Goal: Navigation & Orientation: Understand site structure

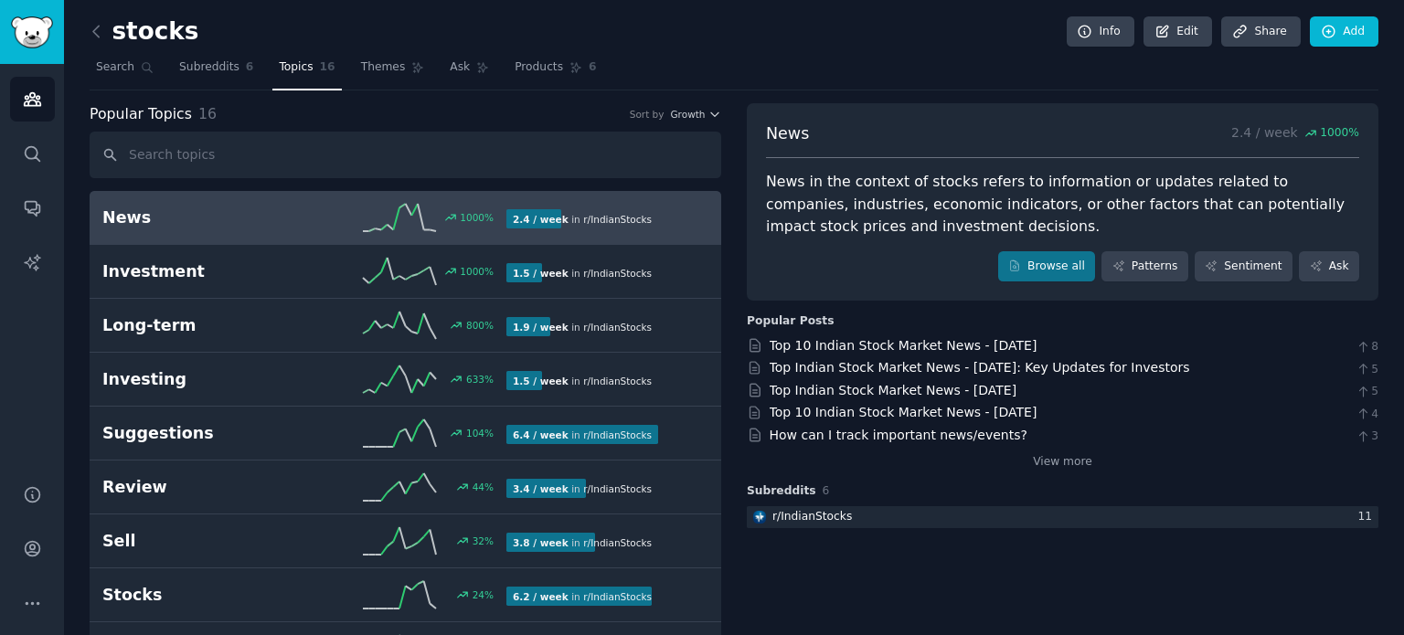
click at [783, 134] on span "News" at bounding box center [787, 134] width 43 height 23
click at [860, 221] on div "News in the context of stocks refers to information or updates related to compa…" at bounding box center [1062, 205] width 593 height 68
click at [190, 65] on span "Subreddits" at bounding box center [209, 67] width 60 height 16
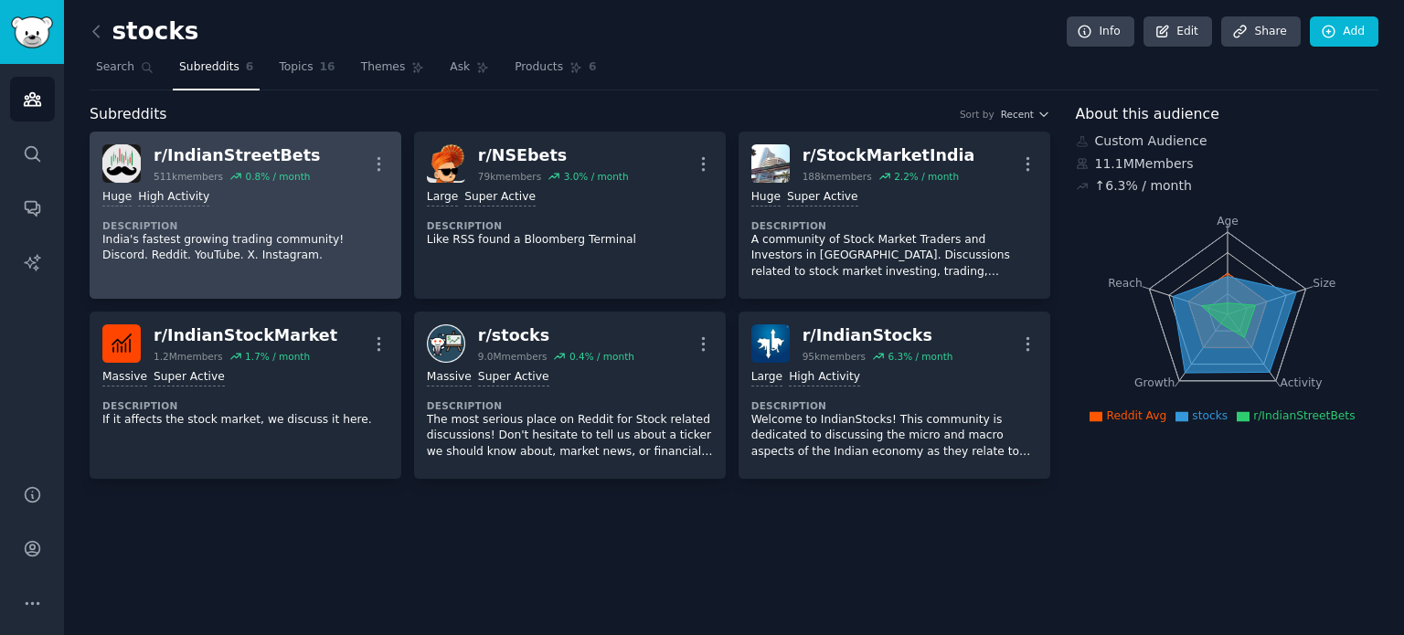
click at [290, 228] on dt "Description" at bounding box center [245, 225] width 286 height 13
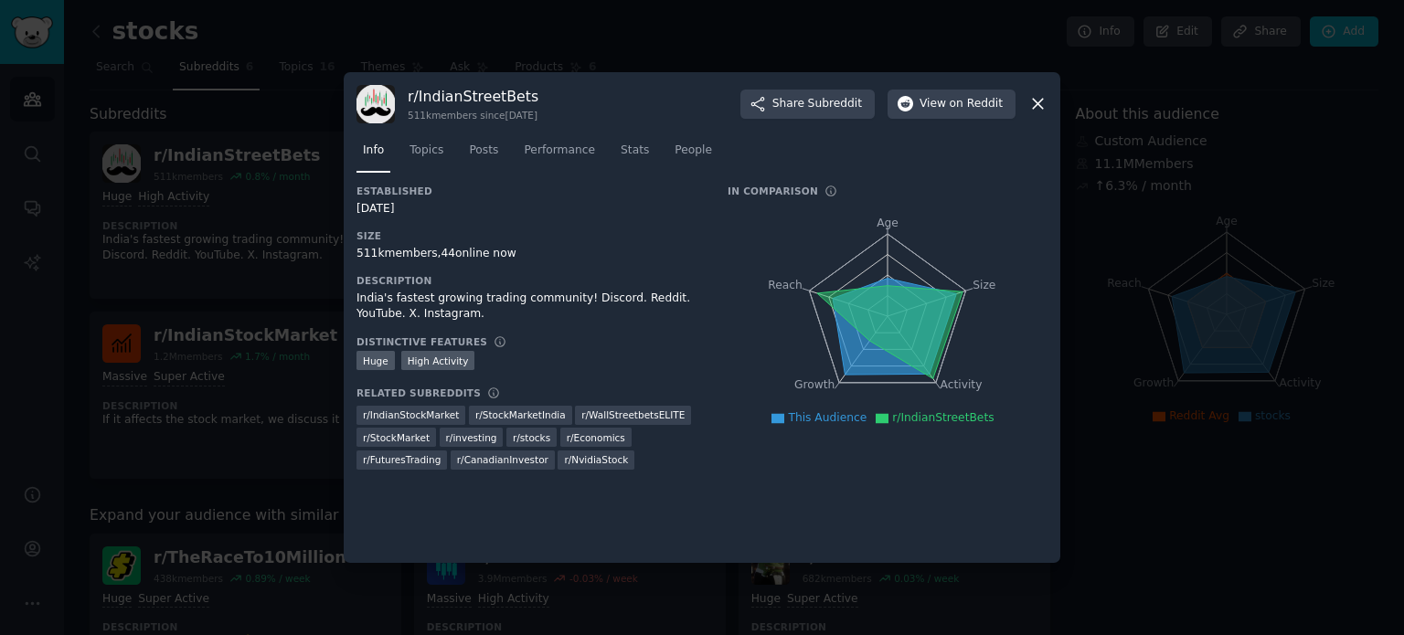
click at [1041, 99] on icon at bounding box center [1038, 103] width 19 height 19
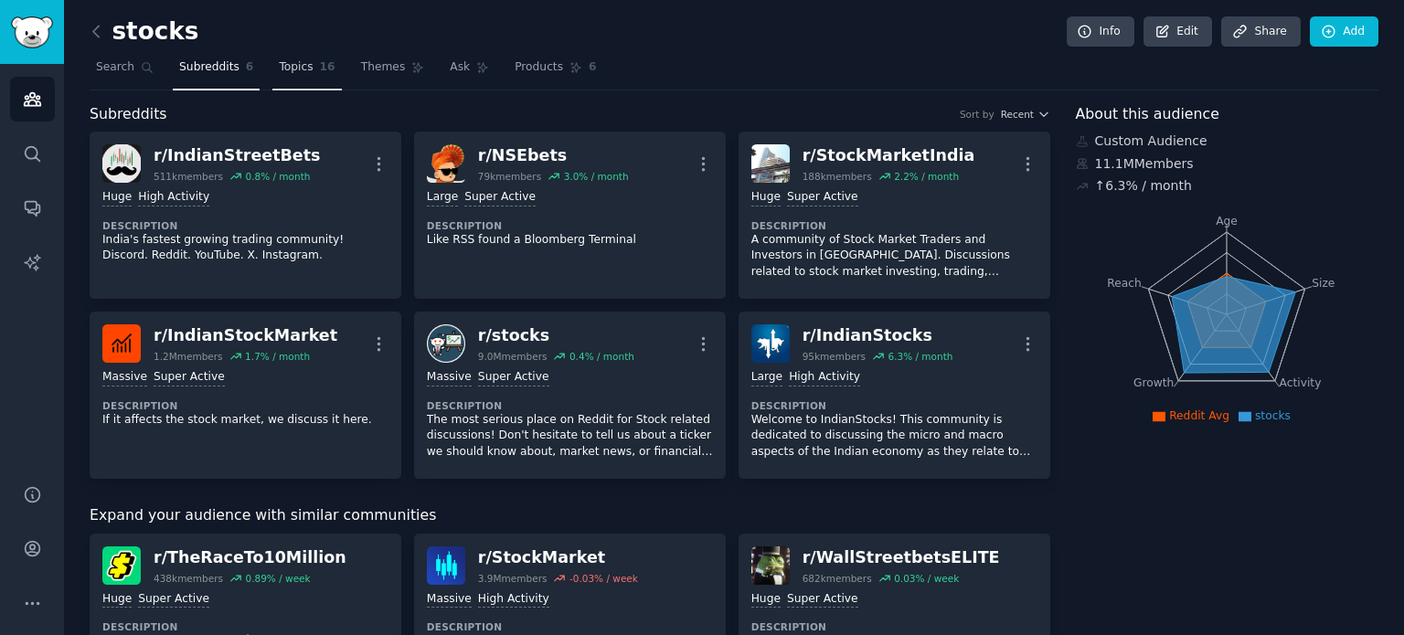
click at [290, 65] on span "Topics" at bounding box center [296, 67] width 34 height 16
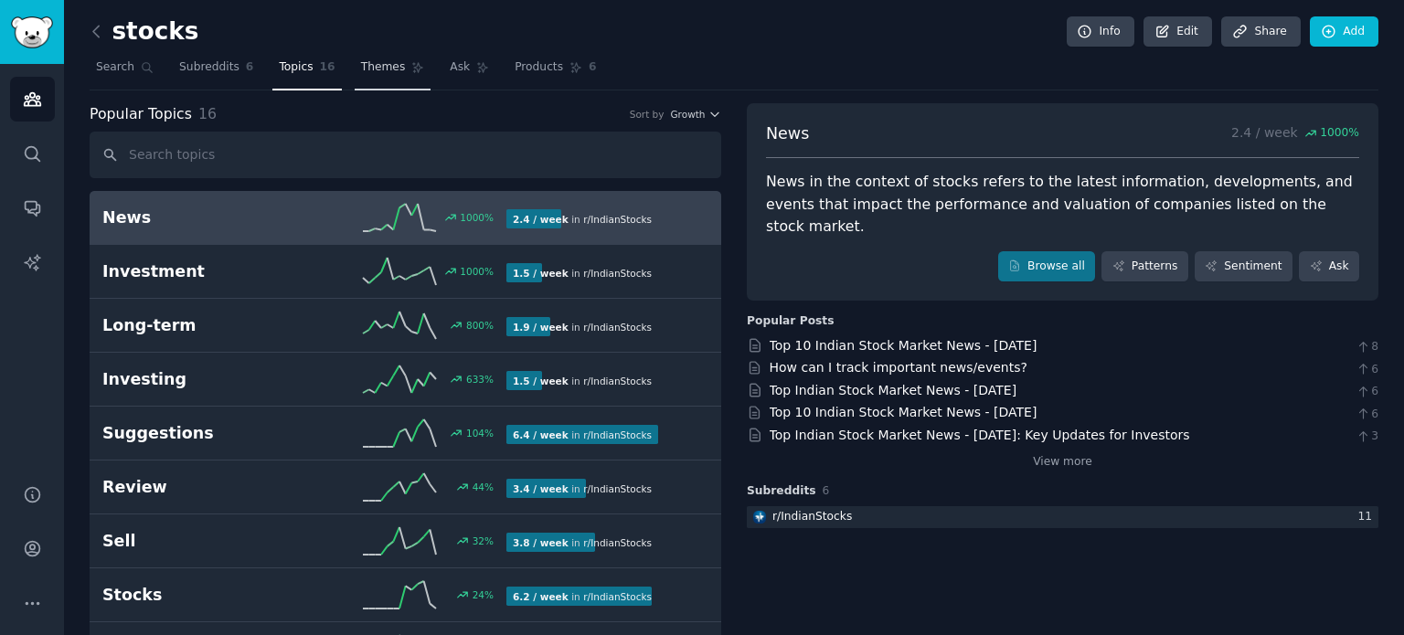
click at [366, 60] on span "Themes" at bounding box center [383, 67] width 45 height 16
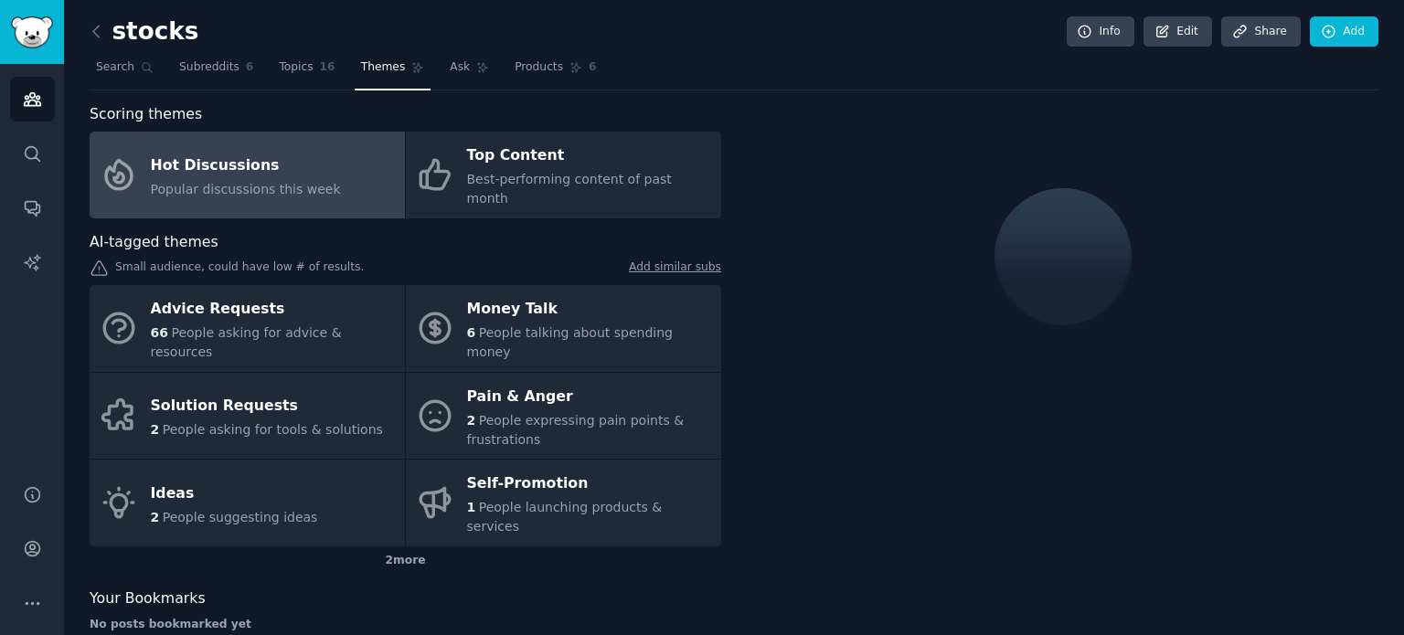
click at [300, 182] on span "Popular discussions this week" at bounding box center [246, 189] width 190 height 15
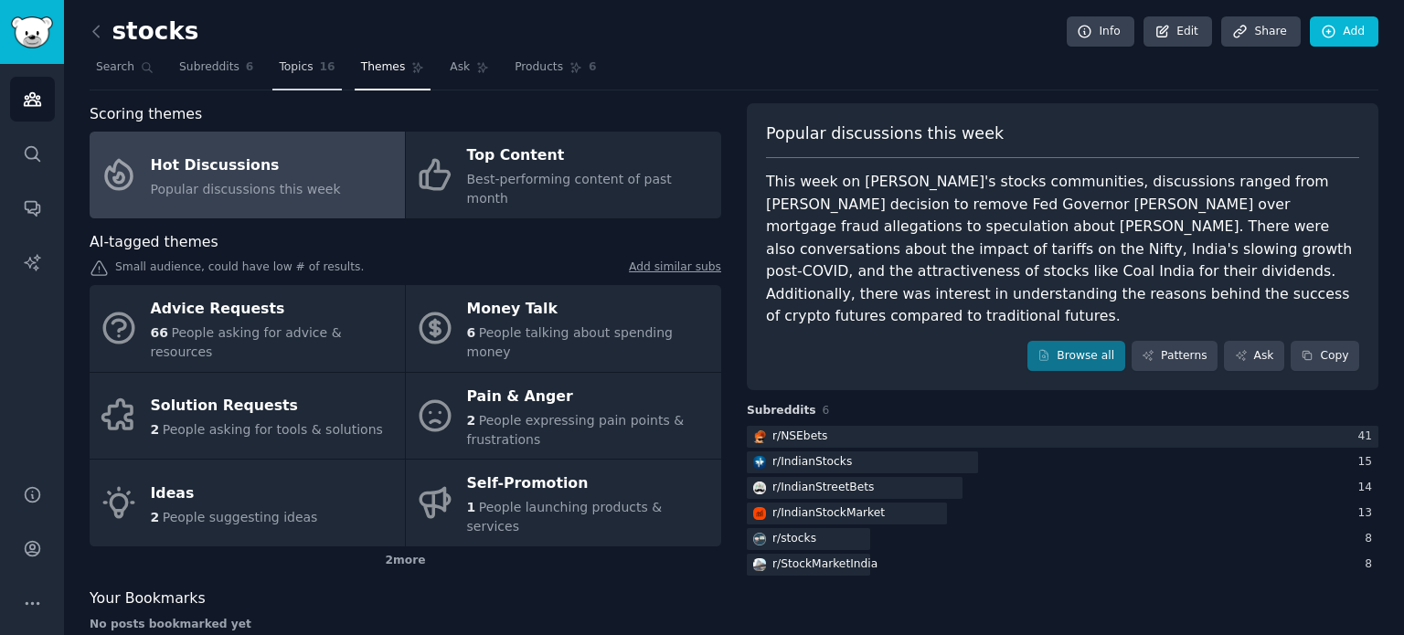
click at [279, 63] on span "Topics" at bounding box center [296, 67] width 34 height 16
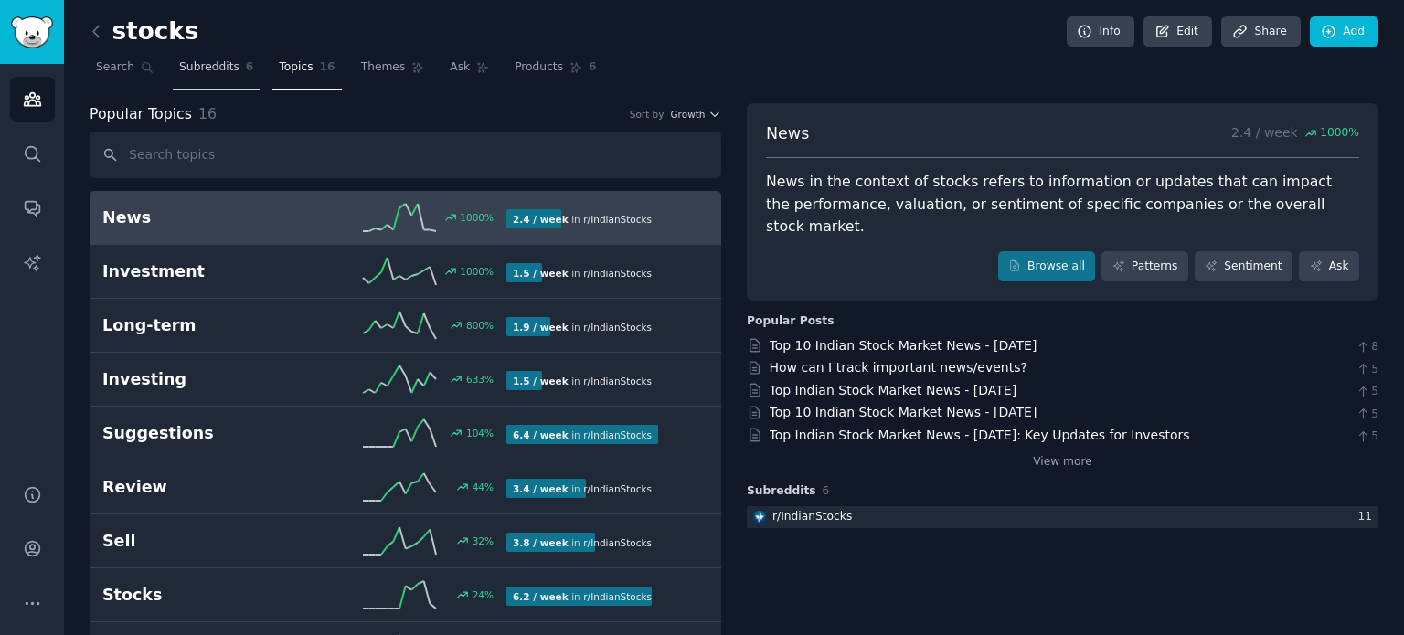
click at [193, 57] on link "Subreddits 6" at bounding box center [216, 71] width 87 height 37
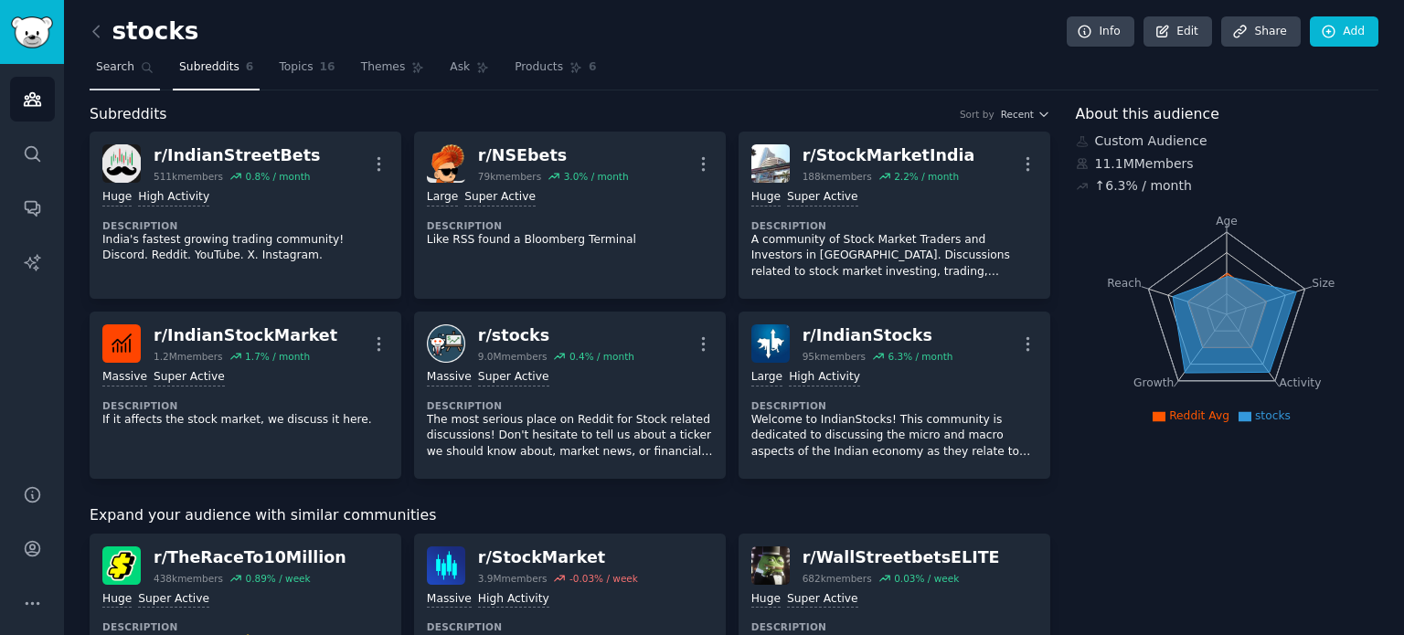
click at [122, 64] on span "Search" at bounding box center [115, 67] width 38 height 16
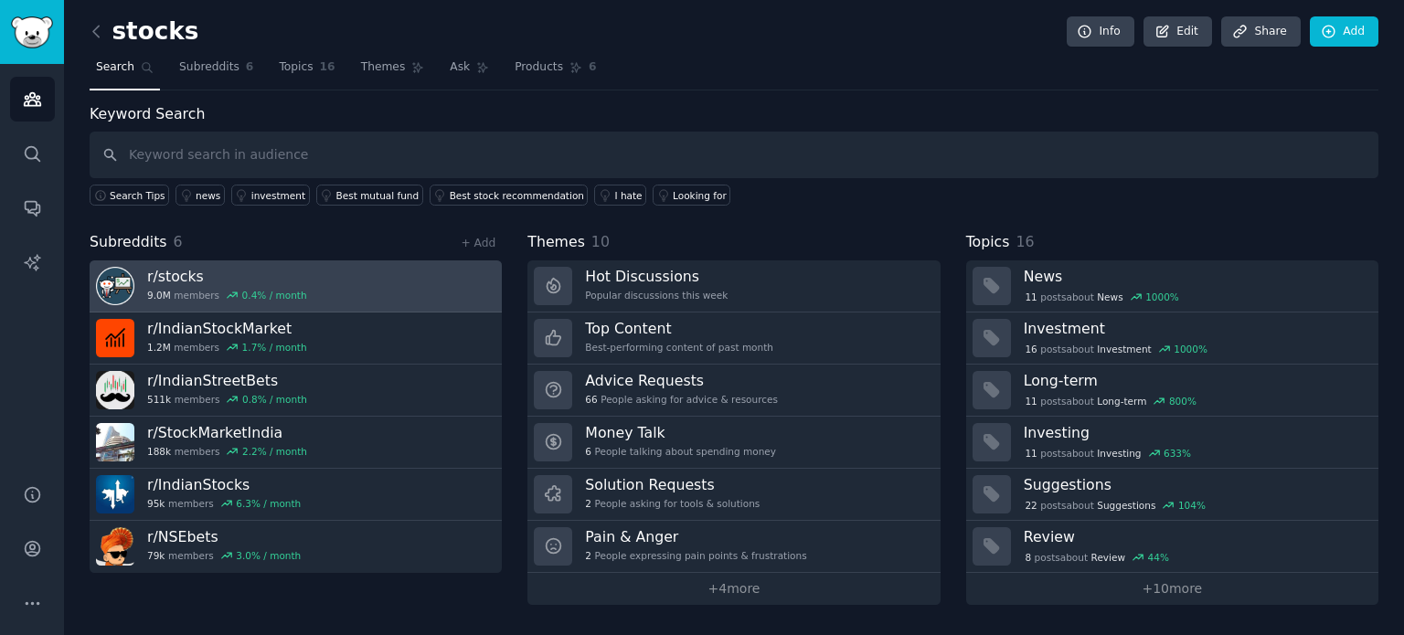
click at [345, 273] on link "r/ stocks 9.0M members 0.4 % / month" at bounding box center [296, 287] width 412 height 52
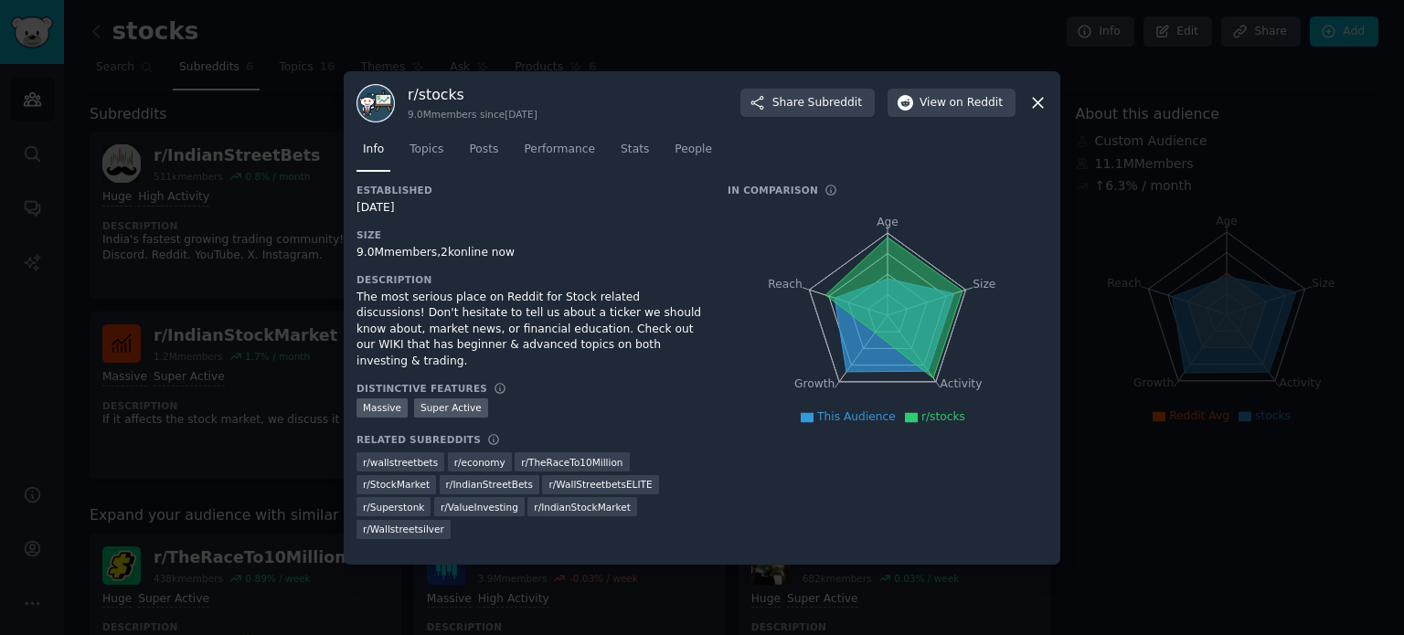
click at [454, 35] on div at bounding box center [702, 317] width 1404 height 635
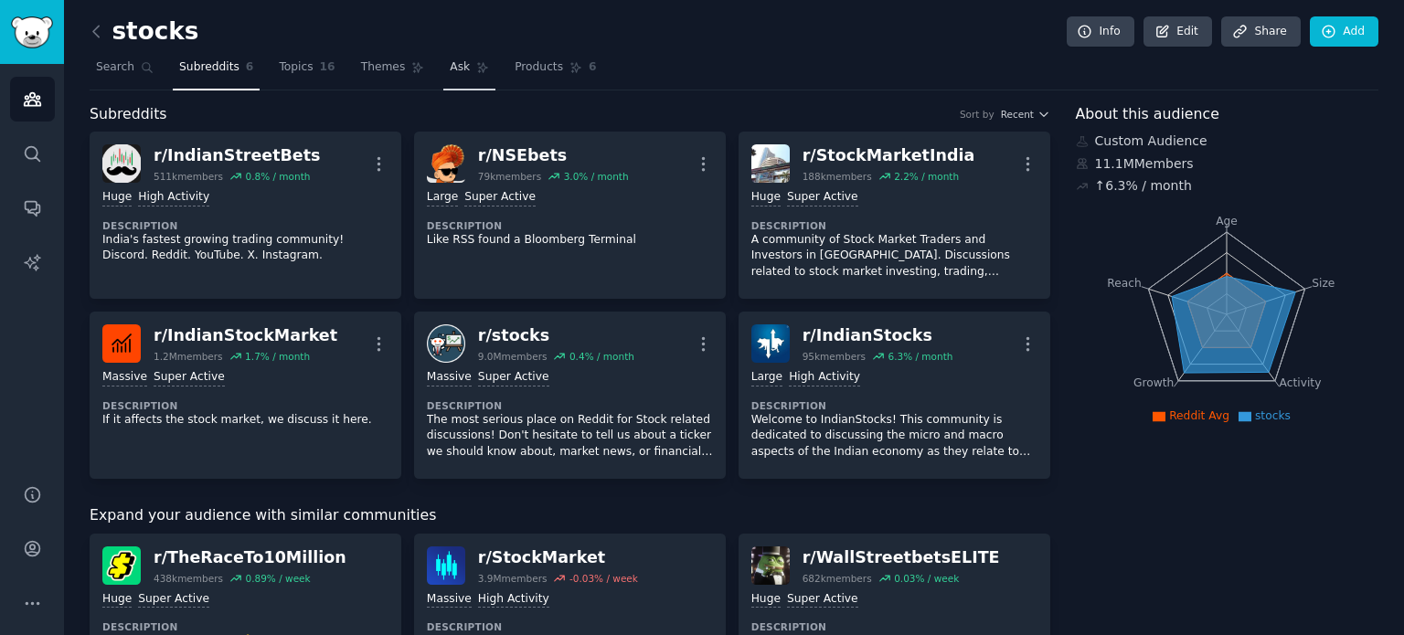
click at [450, 69] on span "Ask" at bounding box center [460, 67] width 20 height 16
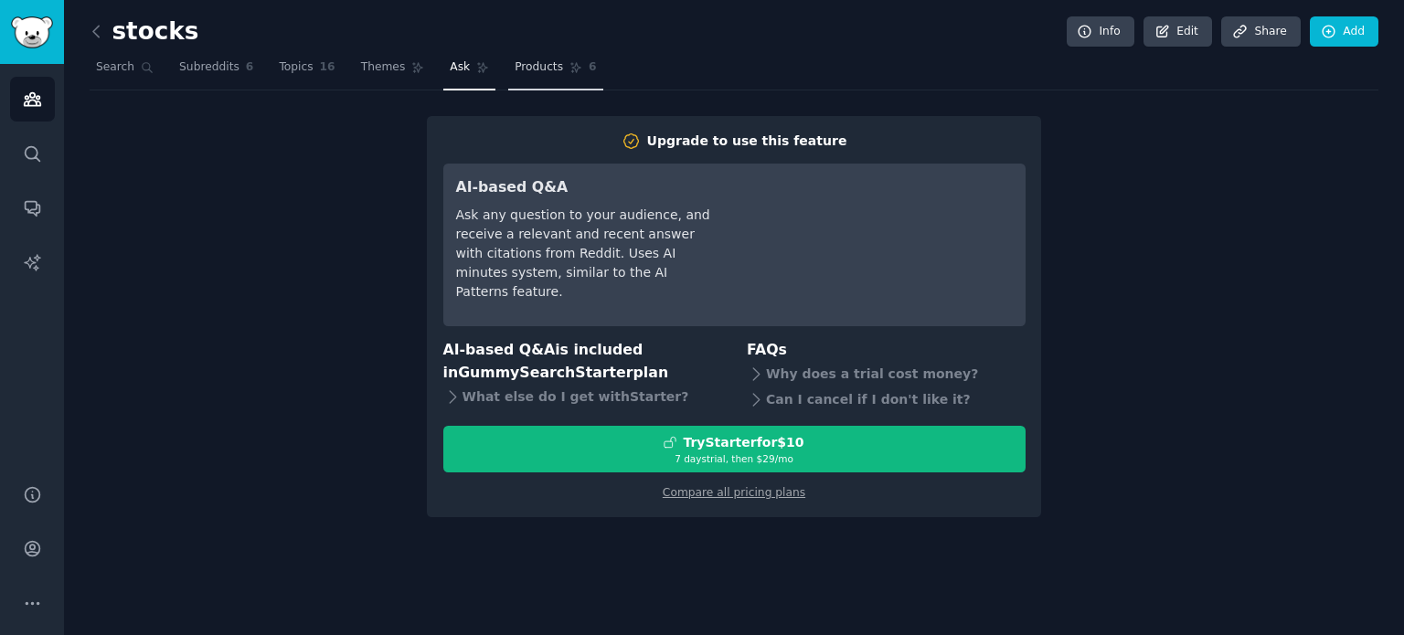
click at [537, 62] on link "Products 6" at bounding box center [555, 71] width 94 height 37
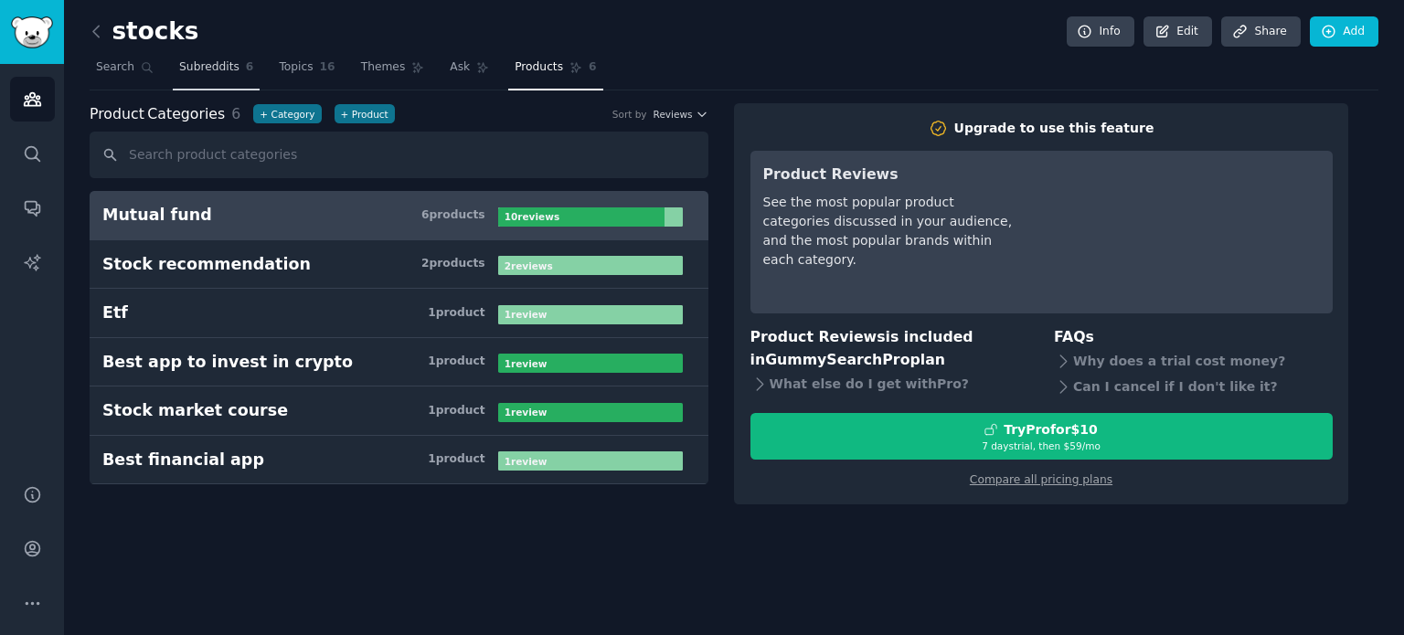
click at [218, 72] on span "Subreddits" at bounding box center [209, 67] width 60 height 16
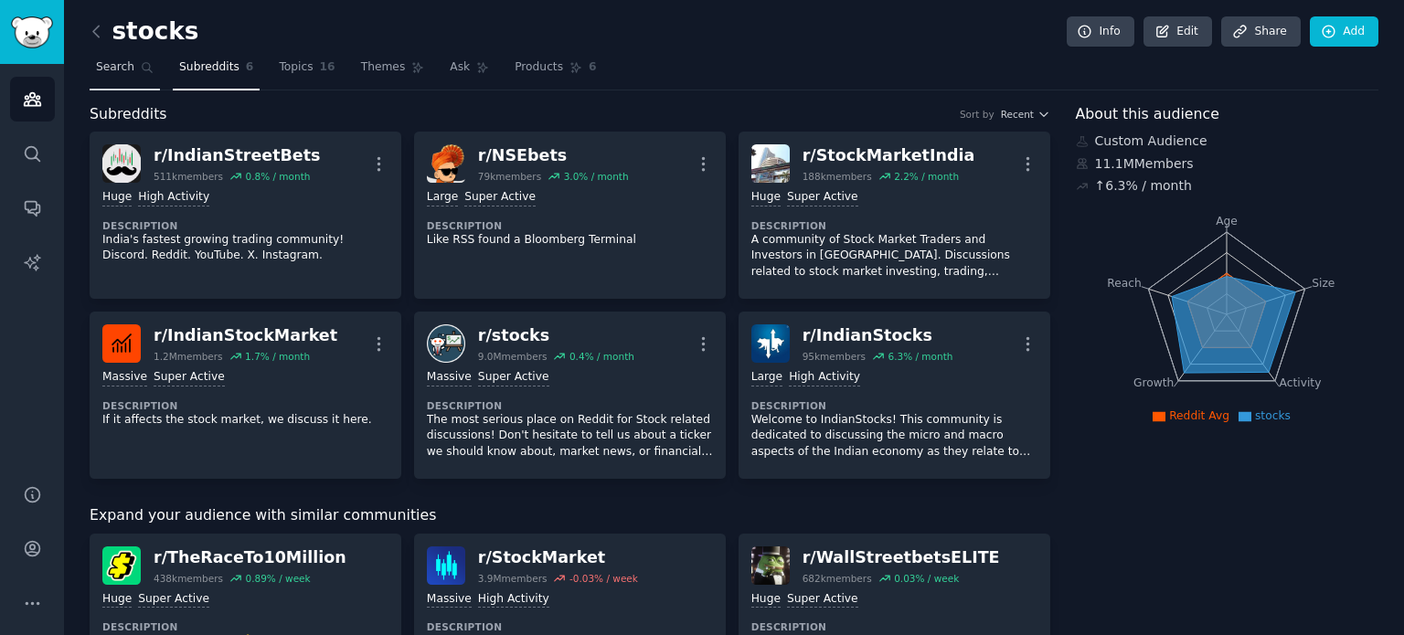
click at [110, 72] on span "Search" at bounding box center [115, 67] width 38 height 16
